Goal: Transaction & Acquisition: Purchase product/service

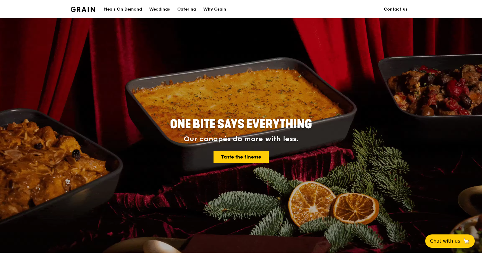
scroll to position [201, 0]
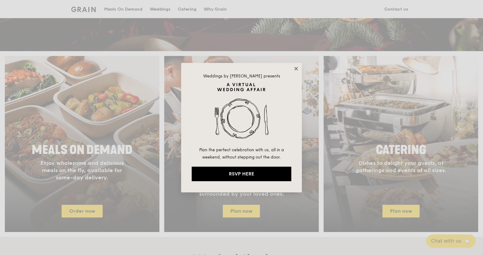
click at [296, 69] on icon at bounding box center [295, 68] width 5 height 5
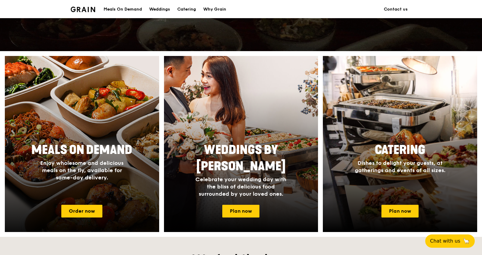
drag, startPoint x: 145, startPoint y: 124, endPoint x: 121, endPoint y: 128, distance: 24.7
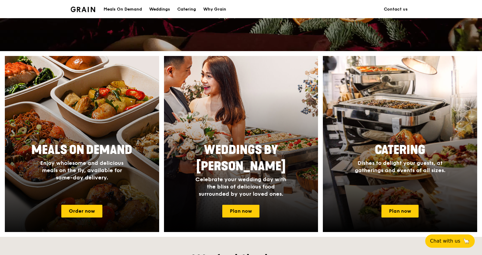
click at [121, 127] on div at bounding box center [82, 143] width 170 height 193
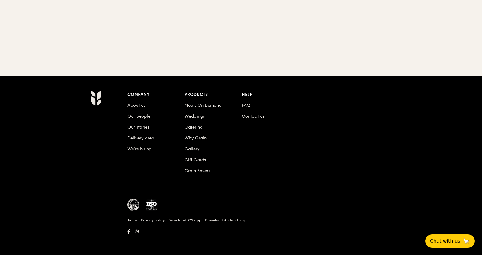
scroll to position [69, 0]
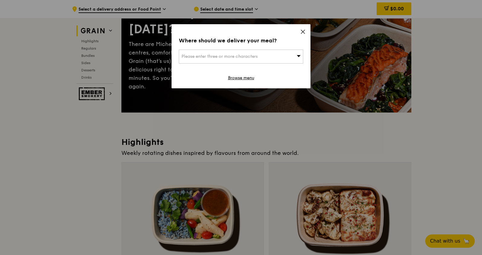
click at [300, 32] on icon at bounding box center [302, 31] width 5 height 5
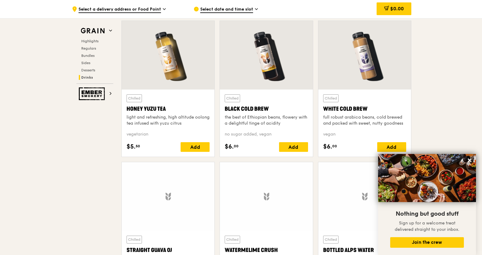
scroll to position [2377, 0]
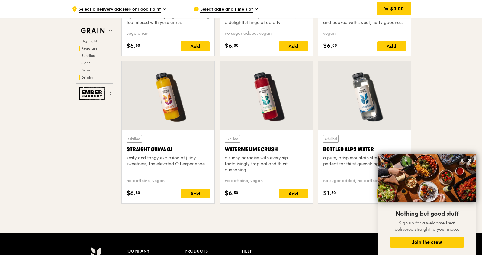
click at [93, 46] on span "Regulars" at bounding box center [89, 48] width 16 height 4
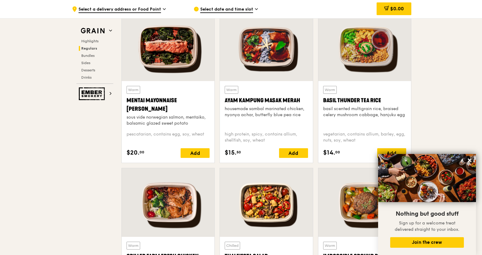
scroll to position [575, 0]
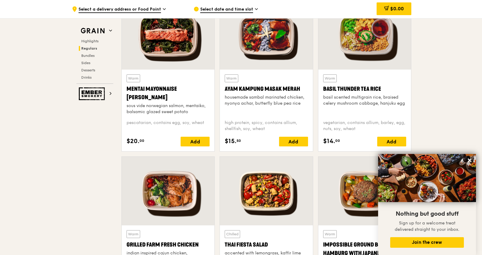
click at [142, 8] on span "Select a delivery address or Food Point" at bounding box center [120, 9] width 82 height 7
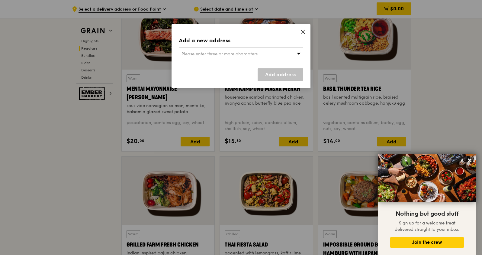
click at [309, 32] on div "Add a new address Please enter three or more characters Add address" at bounding box center [241, 56] width 139 height 64
click at [303, 33] on icon at bounding box center [302, 31] width 5 height 5
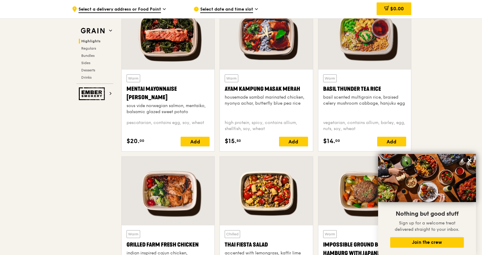
scroll to position [201, 0]
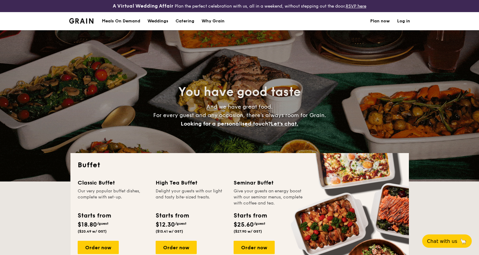
select select
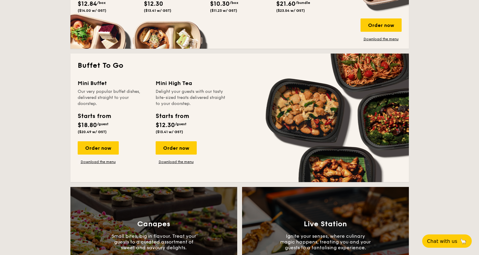
scroll to position [242, 0]
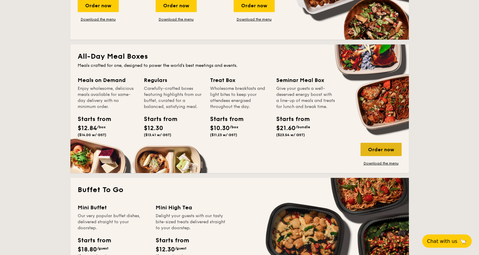
click at [386, 151] on div "Order now" at bounding box center [380, 149] width 41 height 13
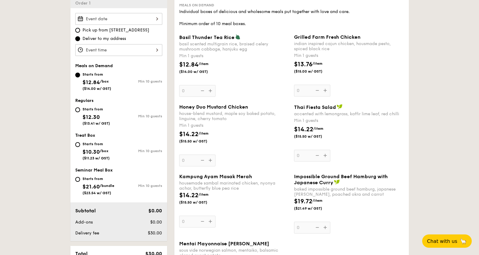
scroll to position [202, 0]
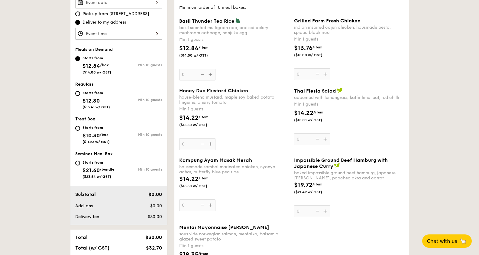
click at [96, 133] on span "$10.30" at bounding box center [90, 135] width 17 height 7
click at [80, 130] on input "Starts from $10.30 /box ($11.23 w/ GST) Min 10 guests" at bounding box center [77, 128] width 5 height 5
radio input "true"
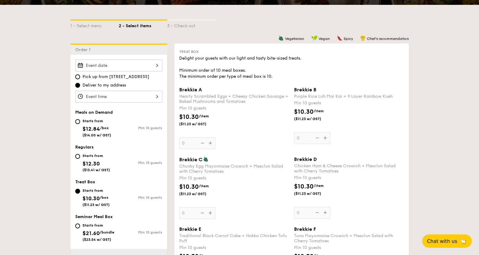
scroll to position [121, 0]
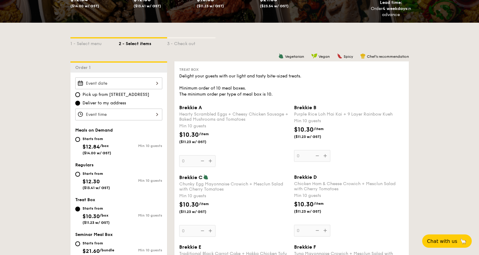
click at [115, 113] on input "Brekkie A Hearty Scrambled Eggs + Cheesy Chicken Sausage + Baked Mushrooms and …" at bounding box center [118, 114] width 87 height 12
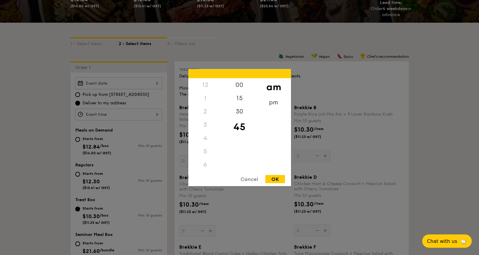
scroll to position [66, 0]
click at [280, 176] on div "OK" at bounding box center [275, 179] width 20 height 8
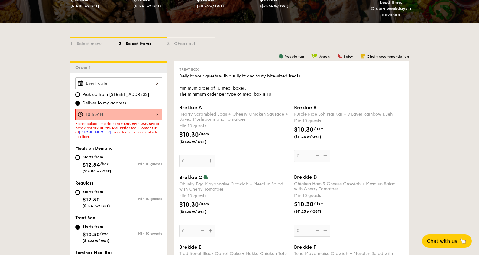
click at [280, 179] on div "OK" at bounding box center [275, 179] width 20 height 8
click at [132, 116] on input "10:45AM" at bounding box center [118, 114] width 87 height 12
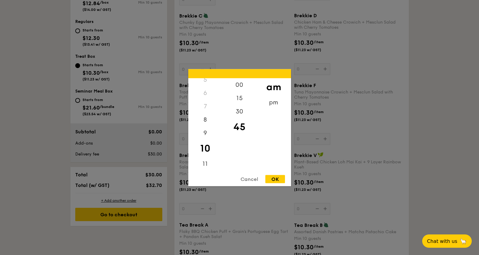
scroll to position [444, 0]
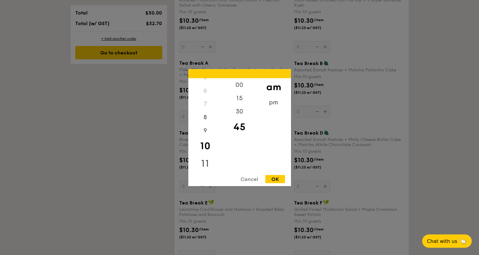
click at [205, 167] on div "11" at bounding box center [205, 163] width 34 height 18
click at [242, 84] on div "00" at bounding box center [239, 87] width 34 height 18
click at [282, 176] on div "OK" at bounding box center [275, 179] width 20 height 8
type input "11:00AM"
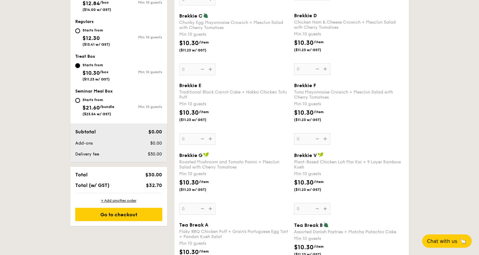
scroll to position [161, 0]
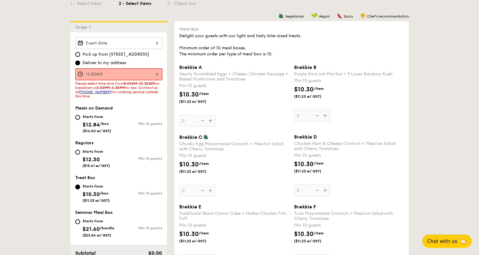
click at [127, 44] on input "Brekkie A Hearty Scrambled Eggs + Cheesy Chicken Sausage + Baked Mushrooms and …" at bounding box center [118, 43] width 87 height 12
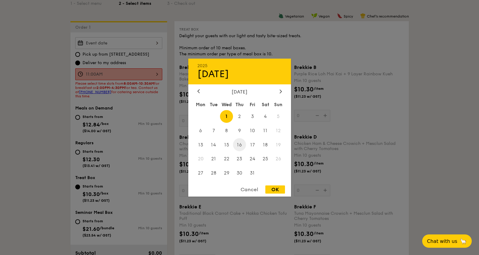
click at [237, 146] on span "16" at bounding box center [239, 144] width 13 height 13
click at [277, 185] on div "OK" at bounding box center [275, 189] width 20 height 8
type input "Oct 16, 2025"
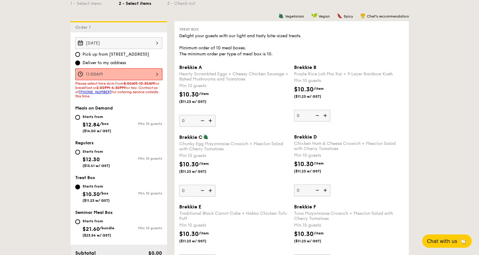
click at [147, 74] on input "11:00AM" at bounding box center [118, 74] width 87 height 12
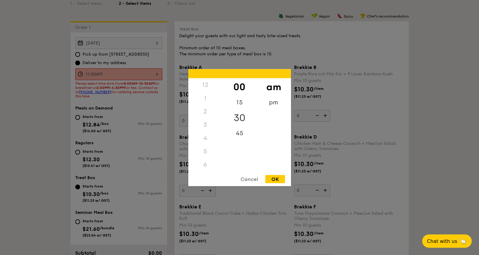
scroll to position [72, 0]
click at [206, 125] on div "8" at bounding box center [205, 122] width 34 height 18
click at [278, 181] on div "OK" at bounding box center [275, 179] width 20 height 8
type input "8:00AM"
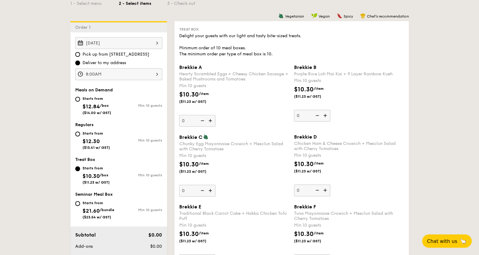
click at [188, 120] on input "0" at bounding box center [197, 121] width 36 height 12
type input "30"
type input "NaN"
click at [177, 127] on div "Brekkie A Hearty Scrambled Eggs + Cheesy Chicken Sausage + Baked Mushrooms and …" at bounding box center [291, 98] width 229 height 69
click at [188, 127] on div "Brekkie A Hearty Scrambled Eggs + Cheesy Chicken Sausage + Baked Mushrooms and …" at bounding box center [291, 98] width 229 height 69
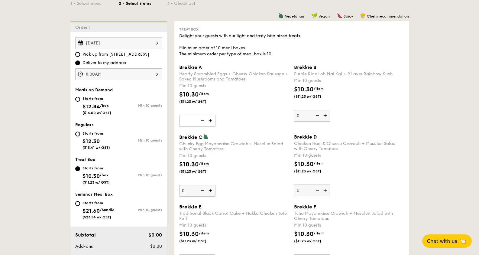
click at [188, 122] on input "NaN" at bounding box center [197, 121] width 36 height 12
type input "30"
drag, startPoint x: 191, startPoint y: 193, endPoint x: 191, endPoint y: 190, distance: 3.0
click at [191, 190] on input "0" at bounding box center [197, 190] width 36 height 12
type input "42"
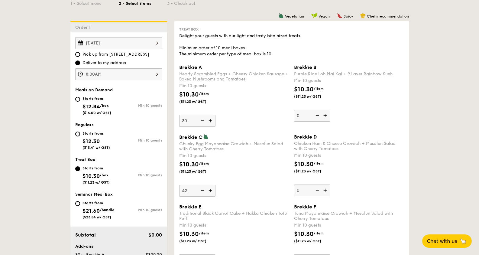
click at [265, 191] on div "Brekkie C Chunky Egg Mayonnaise Crowich + Mesclun Salad with Cherry Tomatoes Mi…" at bounding box center [234, 165] width 110 height 63
click at [215, 191] on input "42" at bounding box center [197, 190] width 36 height 12
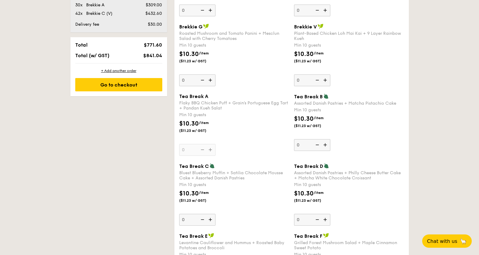
scroll to position [363, 0]
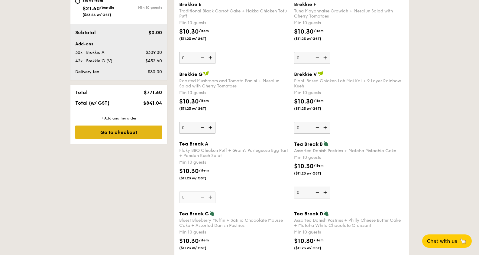
click at [139, 135] on div "Go to checkout" at bounding box center [118, 131] width 87 height 13
